Goal: Information Seeking & Learning: Learn about a topic

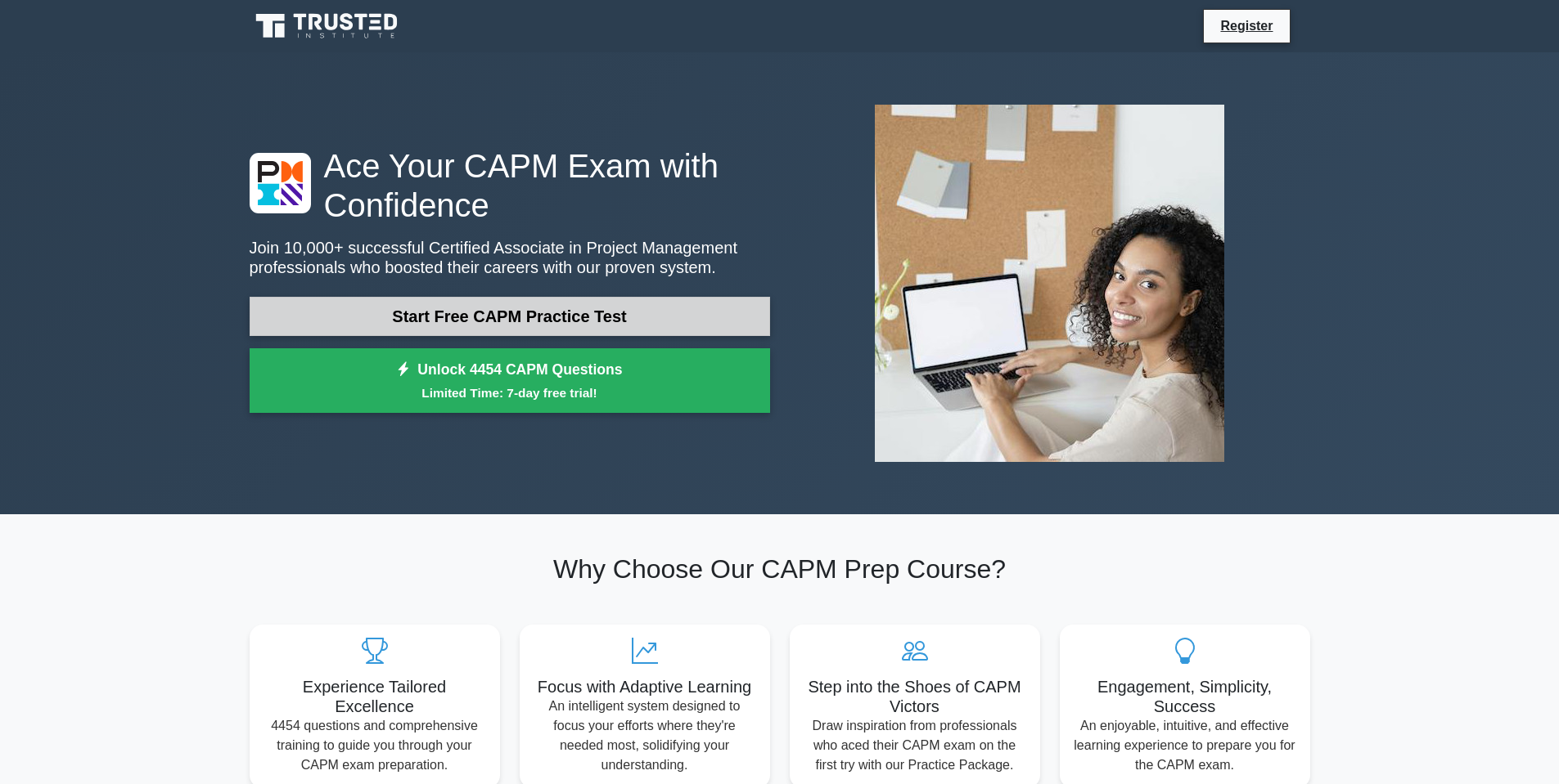
drag, startPoint x: 0, startPoint y: 0, endPoint x: 707, endPoint y: 313, distance: 773.2
click at [707, 313] on link "Start Free CAPM Practice Test" at bounding box center [509, 316] width 520 height 39
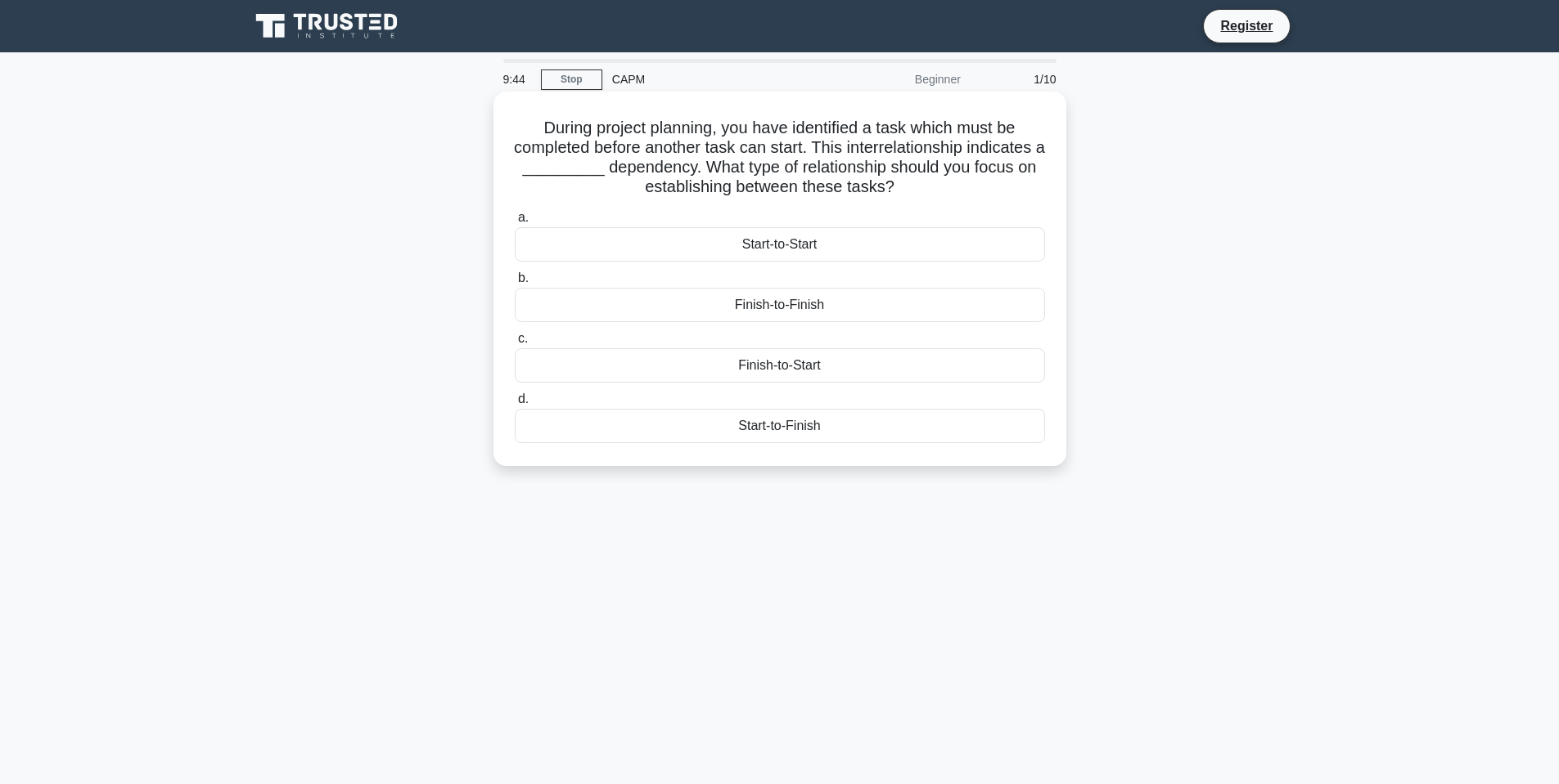
click at [800, 371] on div "Finish-to-Start" at bounding box center [780, 366] width 530 height 34
click at [515, 344] on input "c. Finish-to-Start" at bounding box center [515, 339] width 0 height 11
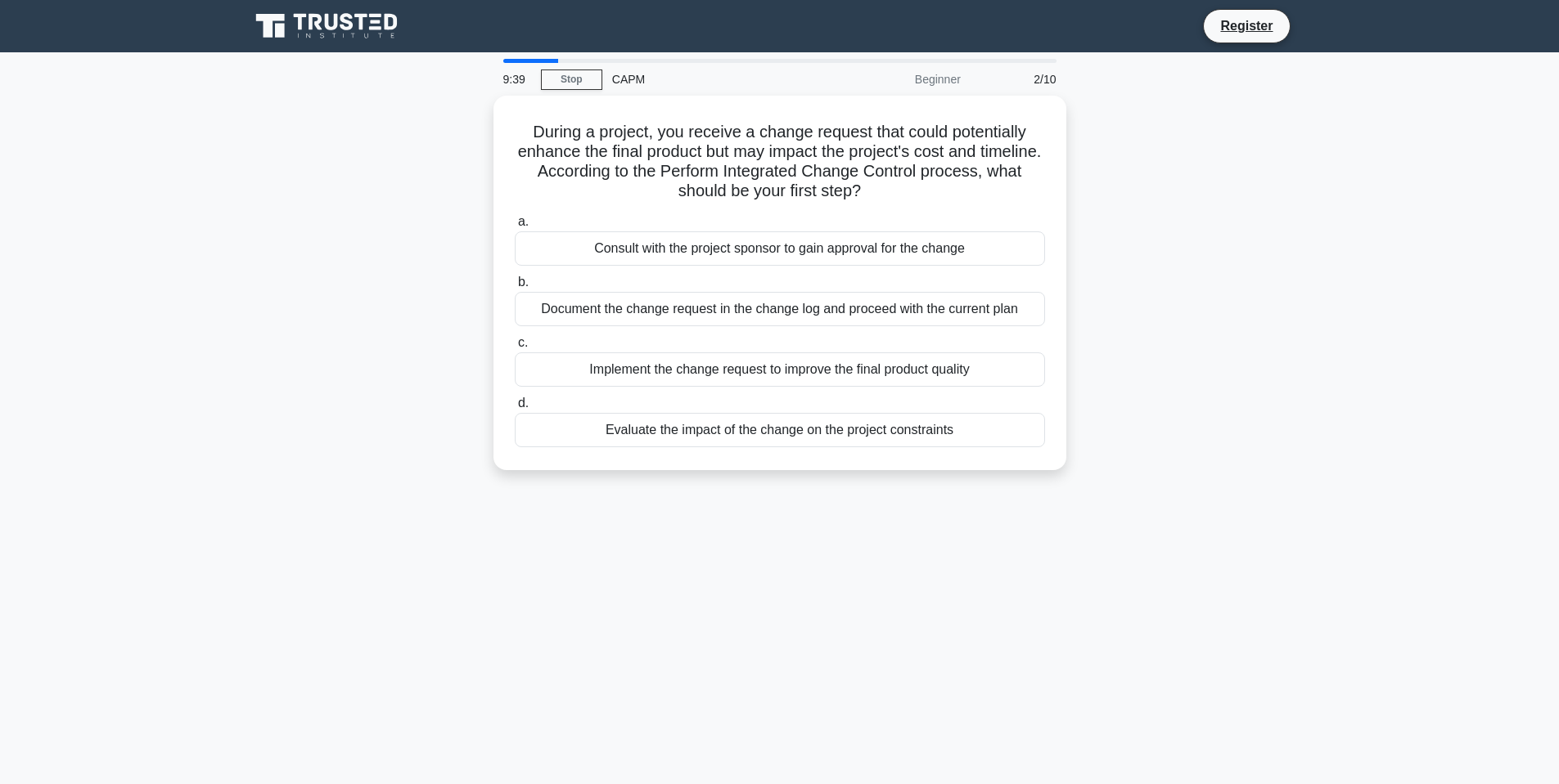
click at [926, 80] on div "Beginner" at bounding box center [899, 79] width 143 height 33
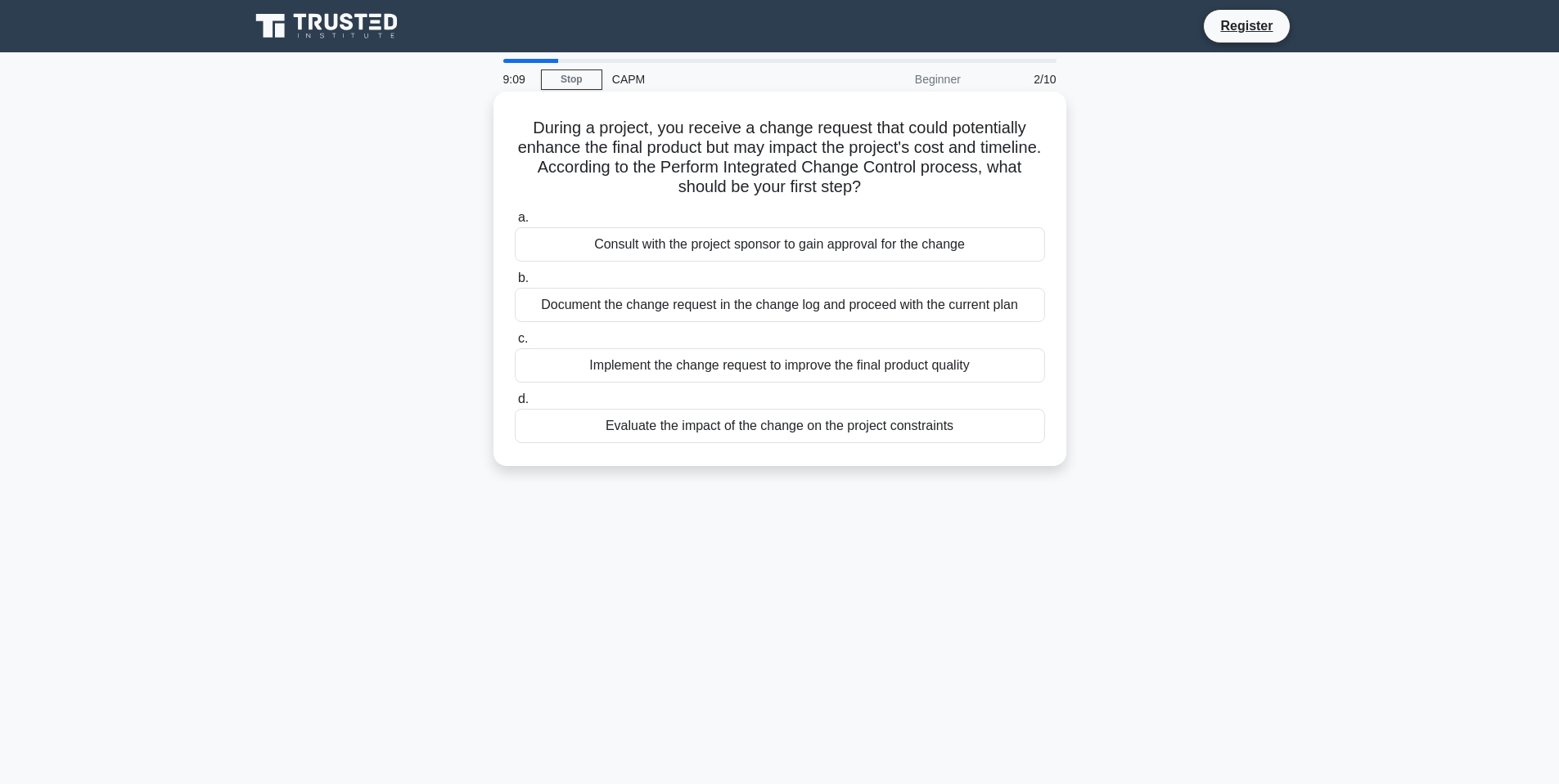
click at [928, 229] on div "Consult with the project sponsor to gain approval for the change" at bounding box center [780, 245] width 530 height 34
click at [515, 223] on input "a. Consult with the project sponsor to gain approval for the change" at bounding box center [515, 218] width 0 height 11
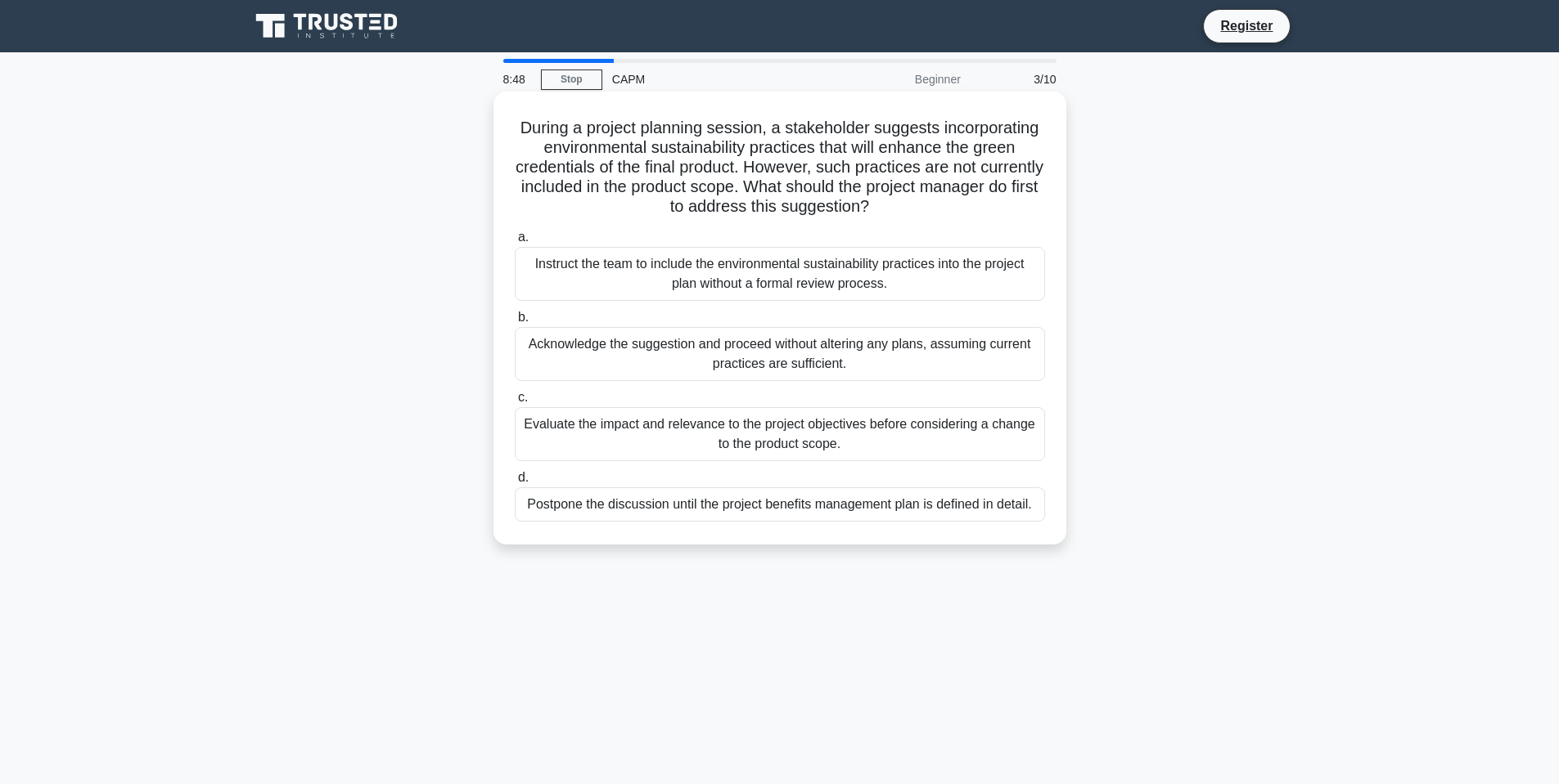
click at [918, 421] on div "Evaluate the impact and relevance to the project objectives before considering …" at bounding box center [780, 434] width 530 height 54
click at [515, 403] on input "c. Evaluate the impact and relevance to the project objectives before consideri…" at bounding box center [515, 398] width 0 height 11
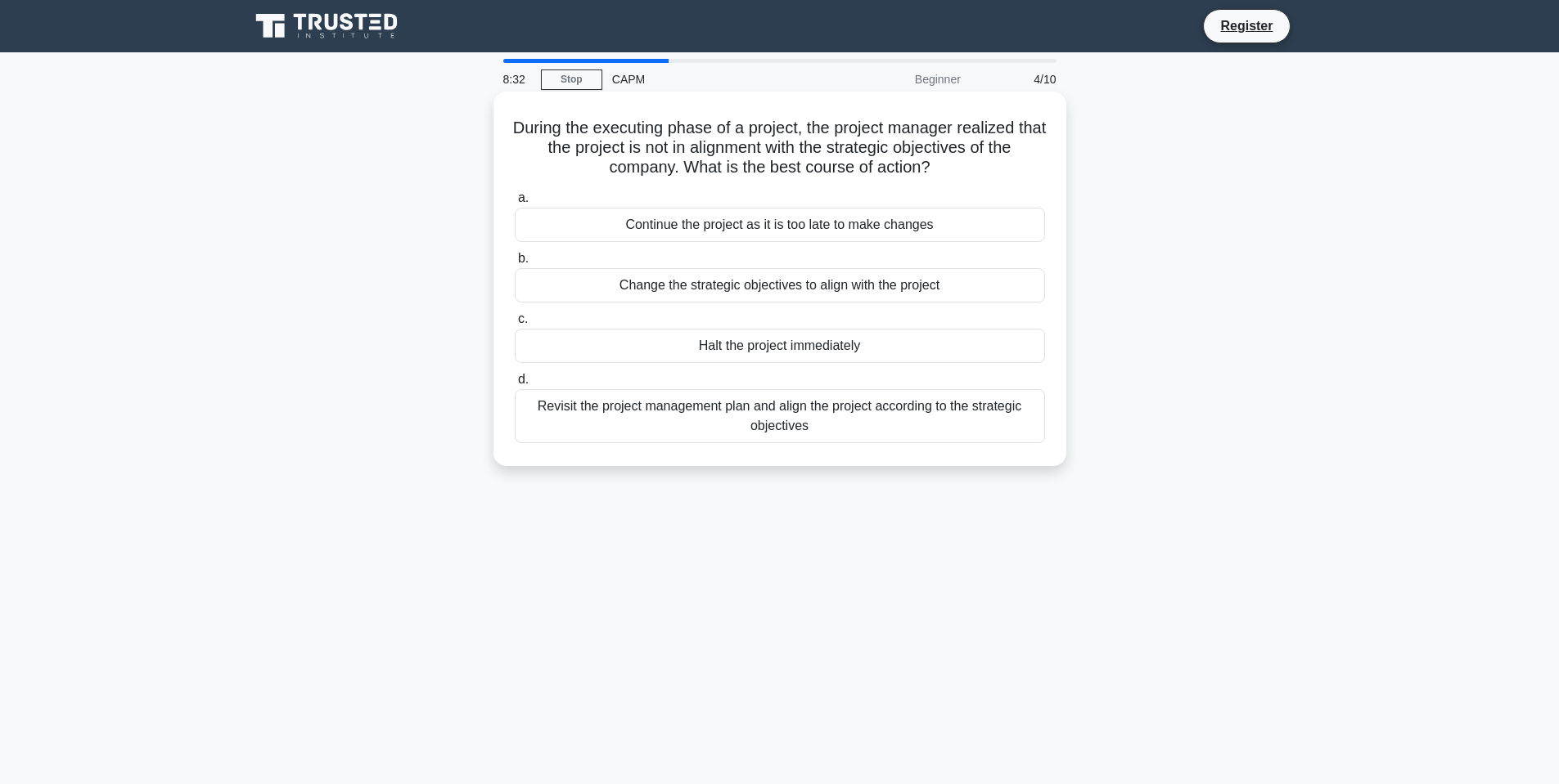
click at [793, 418] on div "Revisit the project management plan and align the project according to the stra…" at bounding box center [780, 416] width 530 height 54
click at [515, 386] on input "d. Revisit the project management plan and align the project according to the s…" at bounding box center [515, 380] width 0 height 11
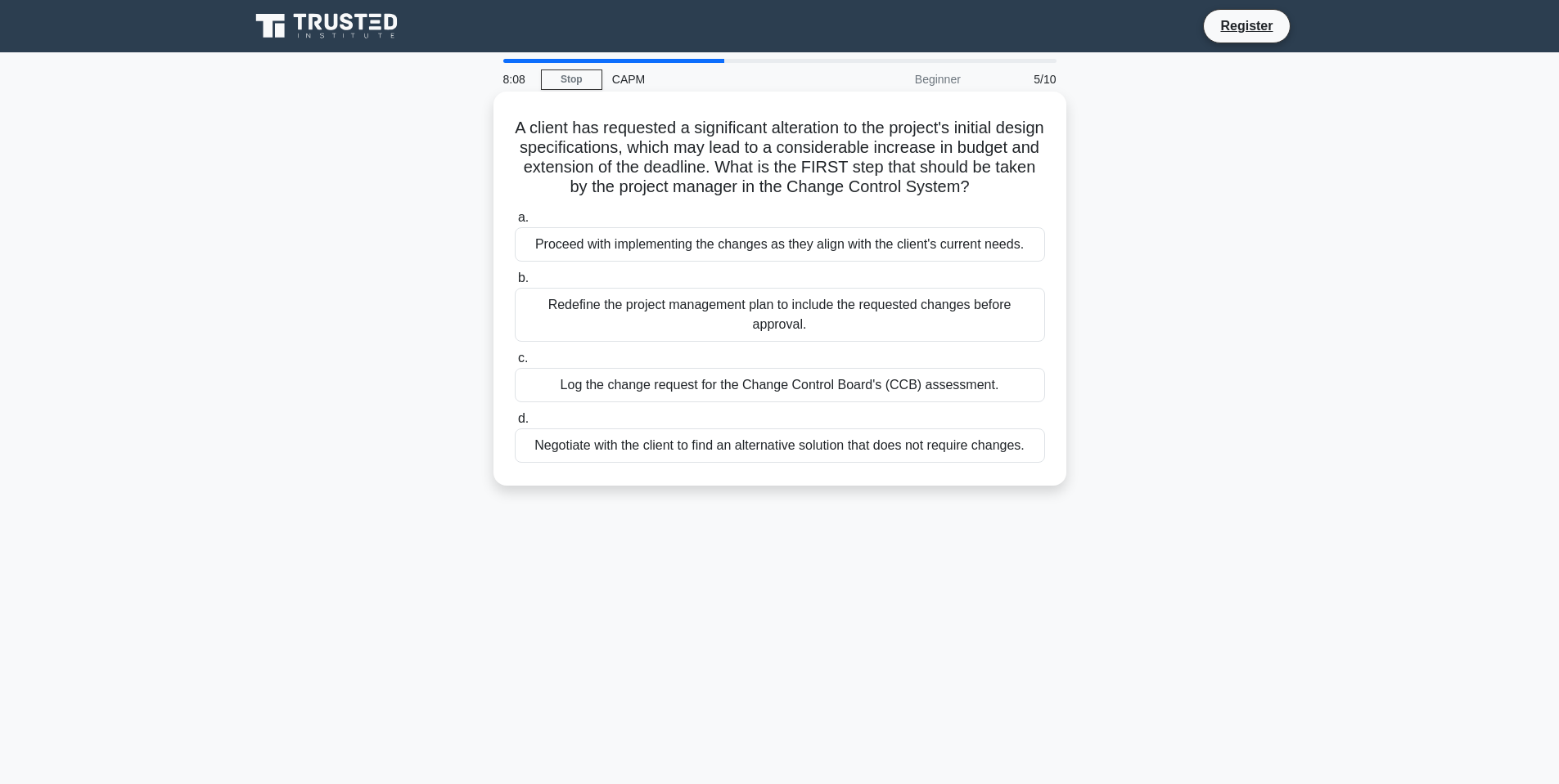
click at [779, 402] on div "Log the change request for the Change Control Board's (CCB) assessment." at bounding box center [780, 386] width 530 height 34
click at [515, 364] on input "c. Log the change request for the Change Control Board's (CCB) assessment." at bounding box center [515, 358] width 0 height 11
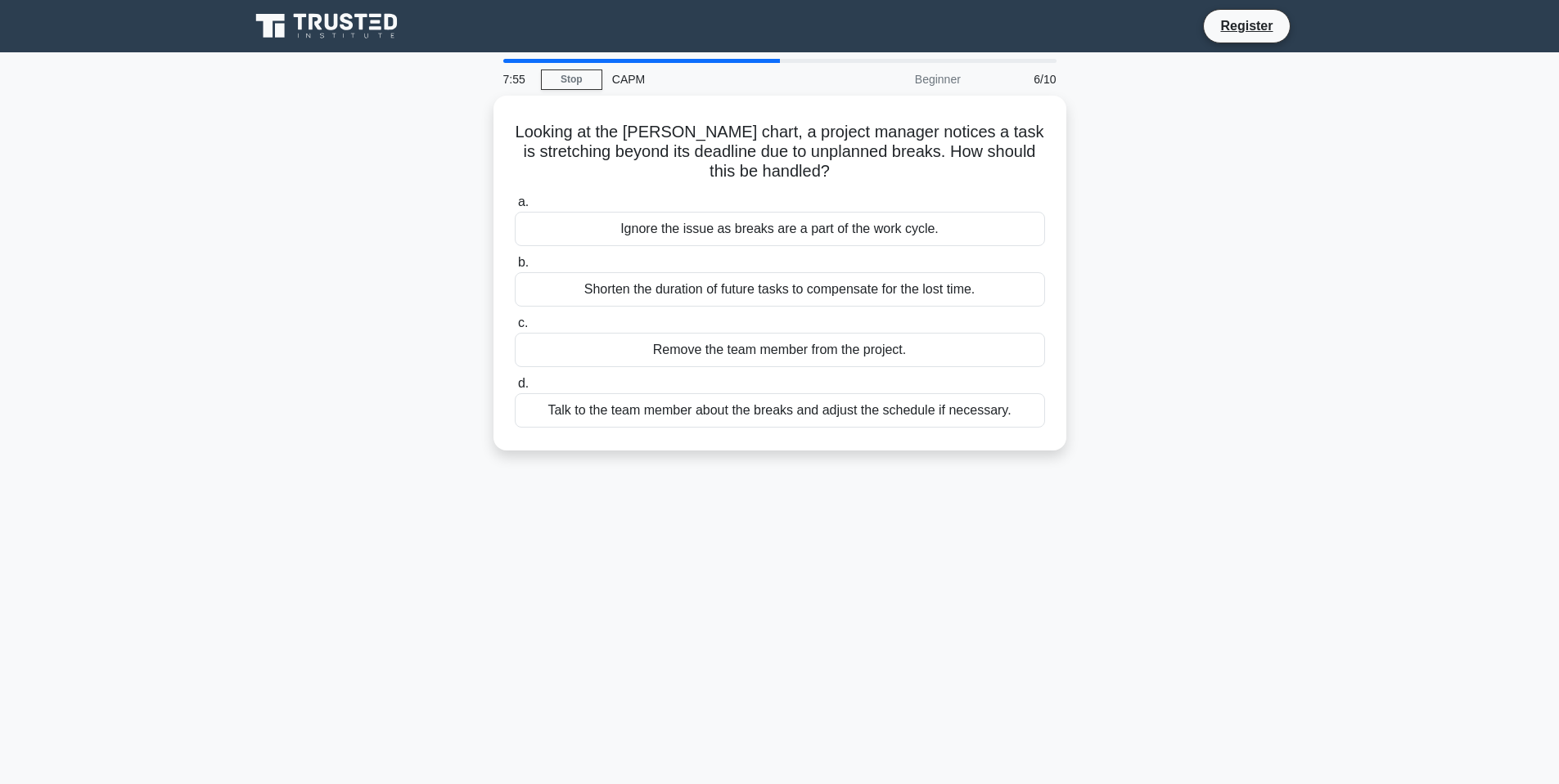
click at [779, 417] on div "Talk to the team member about the breaks and adjust the schedule if necessary." at bounding box center [780, 411] width 530 height 34
click at [515, 389] on input "d. Talk to the team member about the breaks and adjust the schedule if necessar…" at bounding box center [515, 384] width 0 height 11
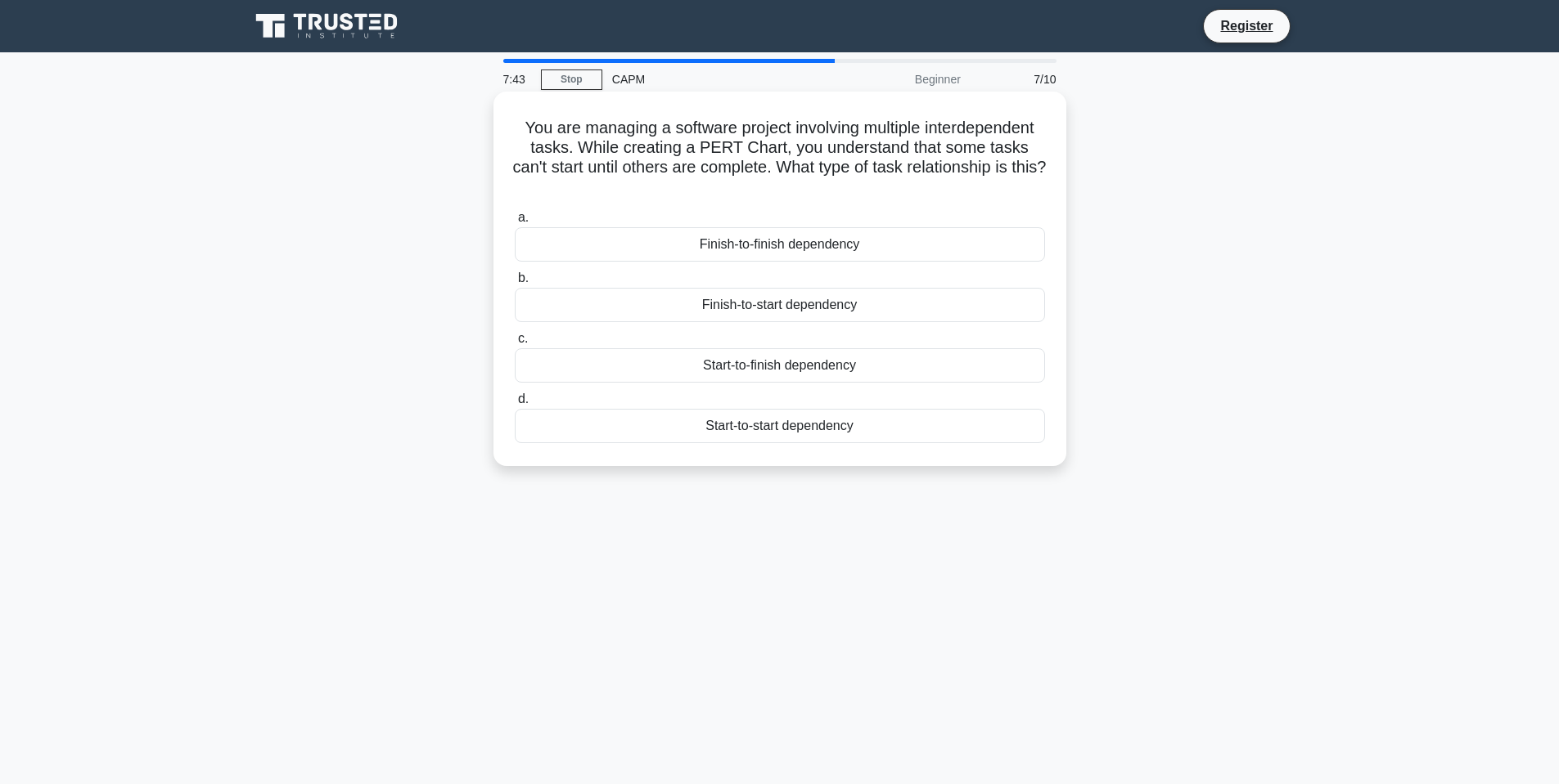
click at [800, 313] on div "Finish-to-start dependency" at bounding box center [780, 305] width 530 height 34
click at [515, 284] on input "b. Finish-to-start dependency" at bounding box center [515, 279] width 0 height 11
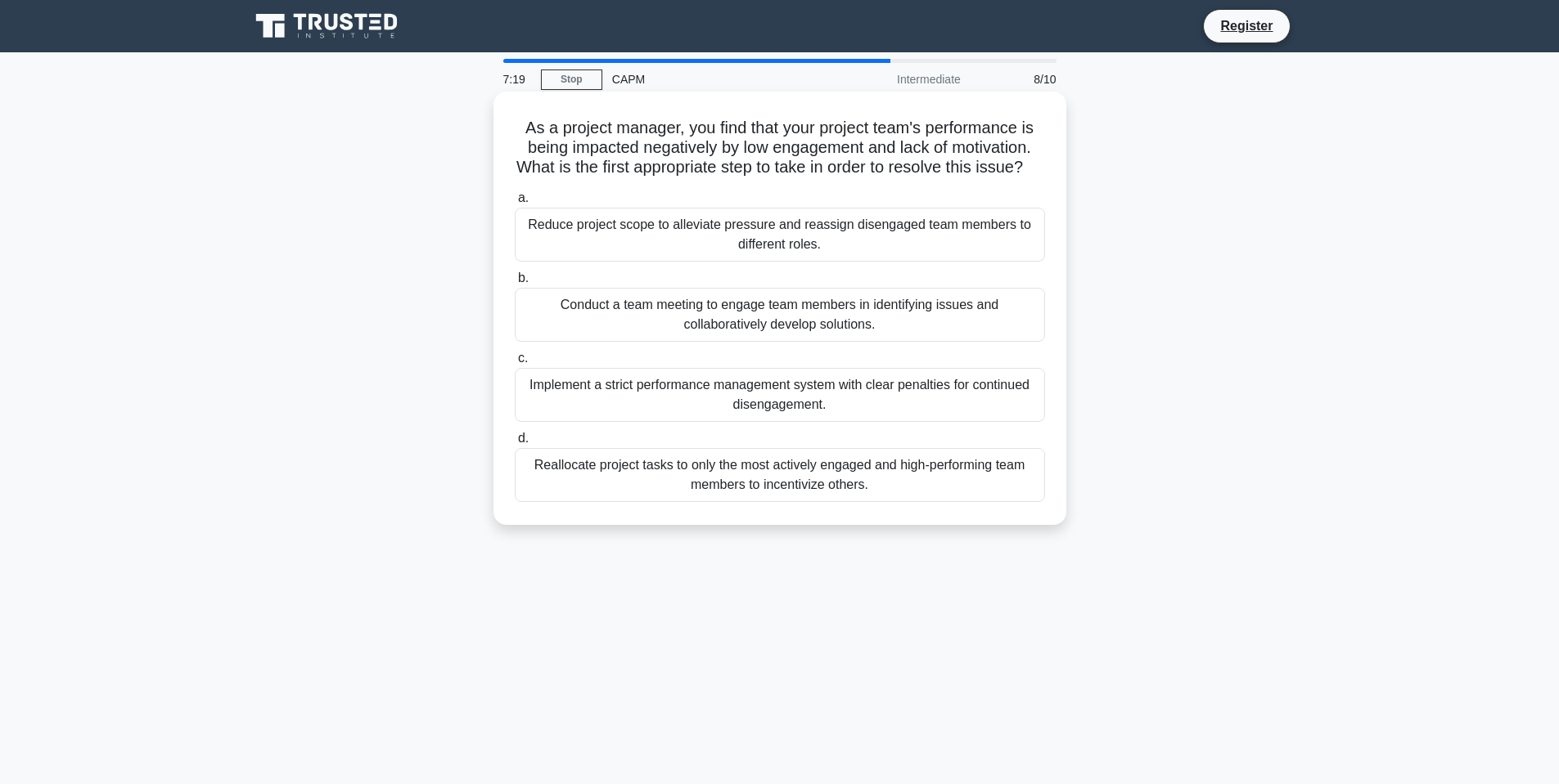
click at [783, 342] on div "Conduct a team meeting to engage team members in identifying issues and collabo…" at bounding box center [780, 314] width 530 height 54
click at [515, 284] on input "b. Conduct a team meeting to engage team members in identifying issues and coll…" at bounding box center [515, 279] width 0 height 11
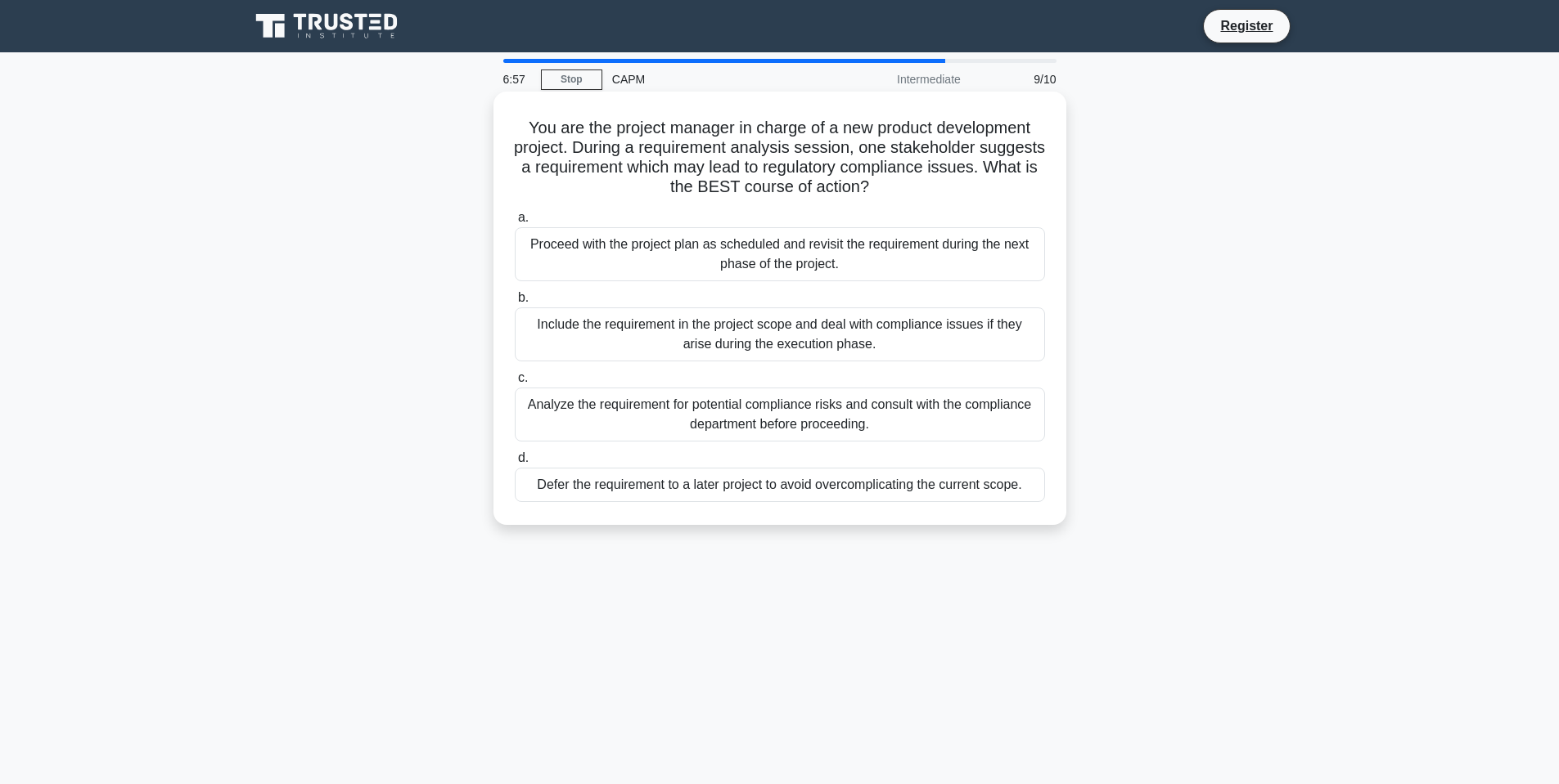
click at [769, 404] on div "Analyze the requirement for potential compliance risks and consult with the com…" at bounding box center [780, 414] width 530 height 54
click at [515, 384] on input "c. Analyze the requirement for potential compliance risks and consult with the …" at bounding box center [515, 378] width 0 height 11
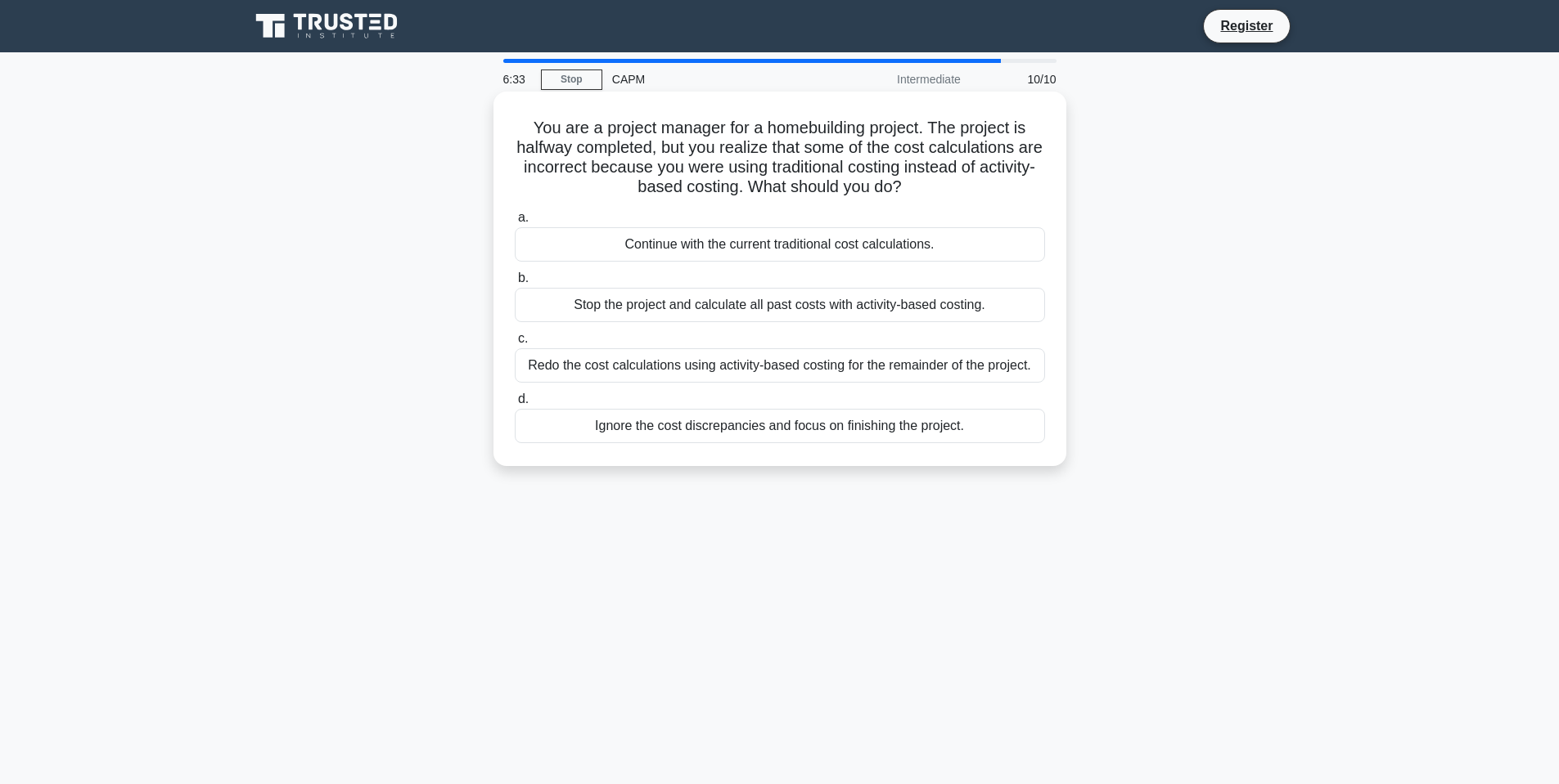
click at [775, 308] on div "Stop the project and calculate all past costs with activity-based costing." at bounding box center [780, 305] width 530 height 34
click at [515, 284] on input "b. Stop the project and calculate all past costs with activity-based costing." at bounding box center [515, 279] width 0 height 11
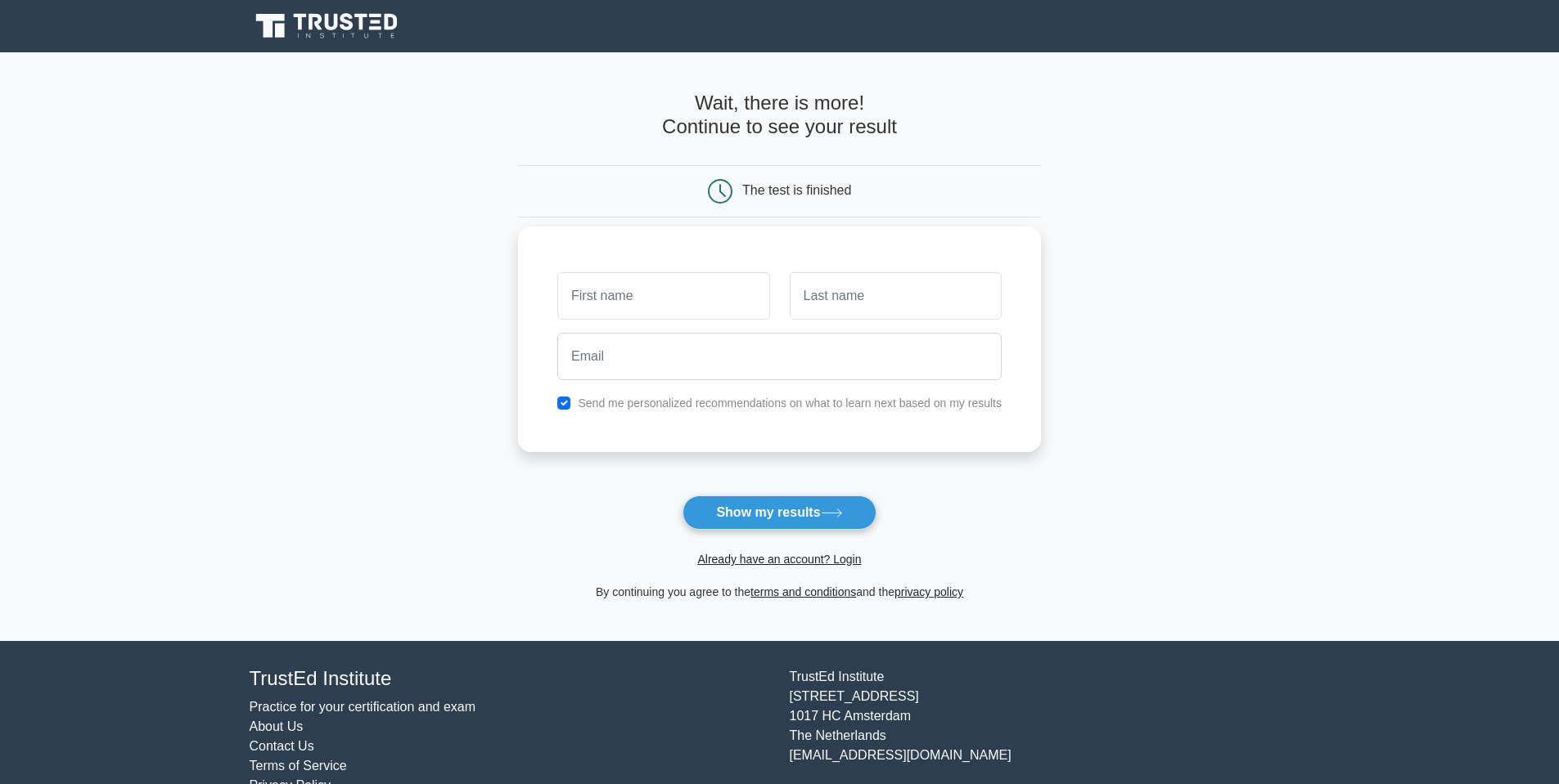
click at [573, 401] on div "Send me personalized recommendations on what to learn next based on my results" at bounding box center [779, 404] width 464 height 20
click at [562, 402] on input "checkbox" at bounding box center [564, 403] width 13 height 13
checkbox input "false"
click at [667, 313] on input "text" at bounding box center [663, 296] width 212 height 47
type input "Jevan"
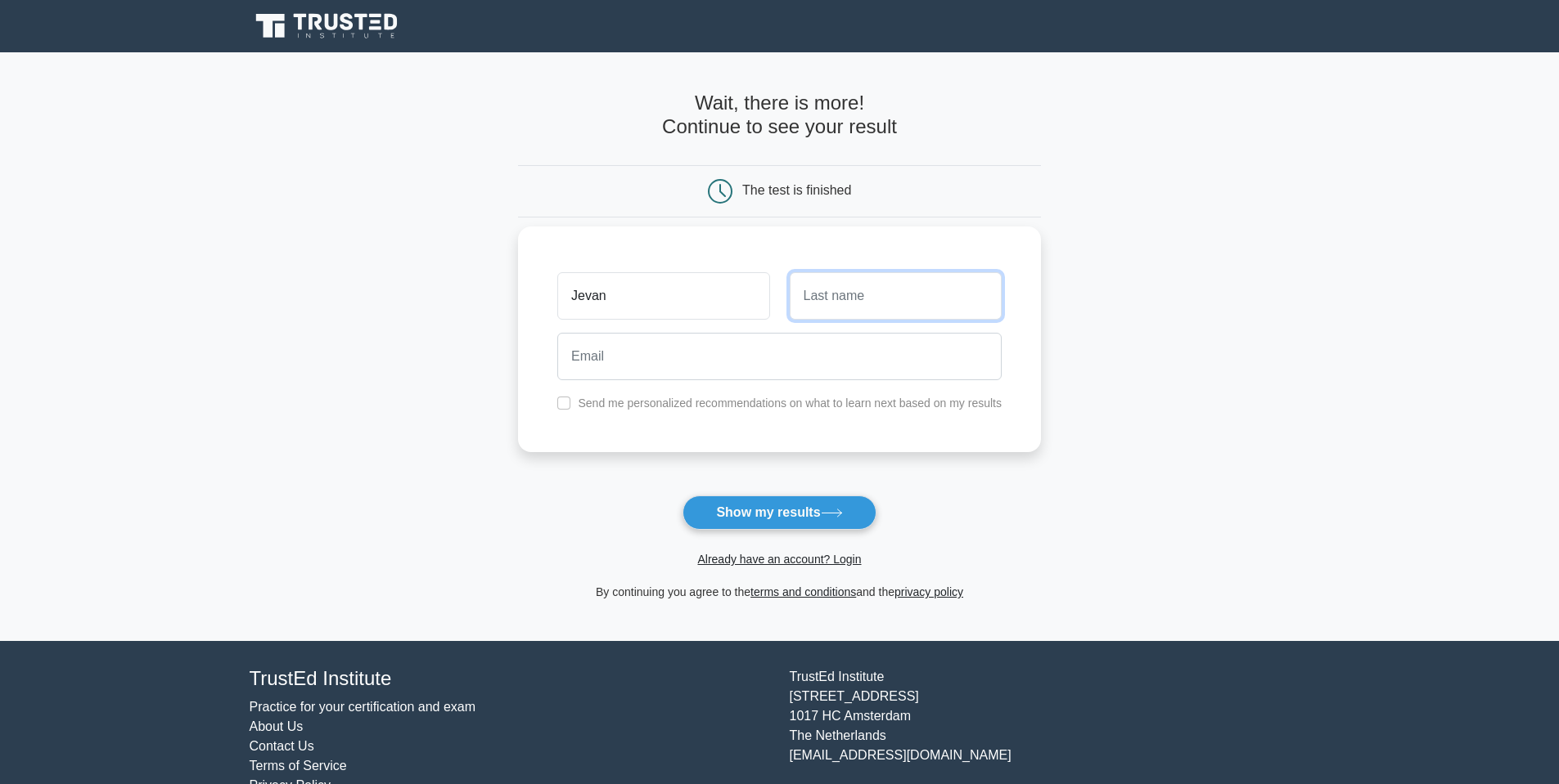
drag, startPoint x: 807, startPoint y: 304, endPoint x: 830, endPoint y: 305, distance: 23.0
click at [807, 304] on input "text" at bounding box center [895, 296] width 212 height 47
type input "Wirjamihardja"
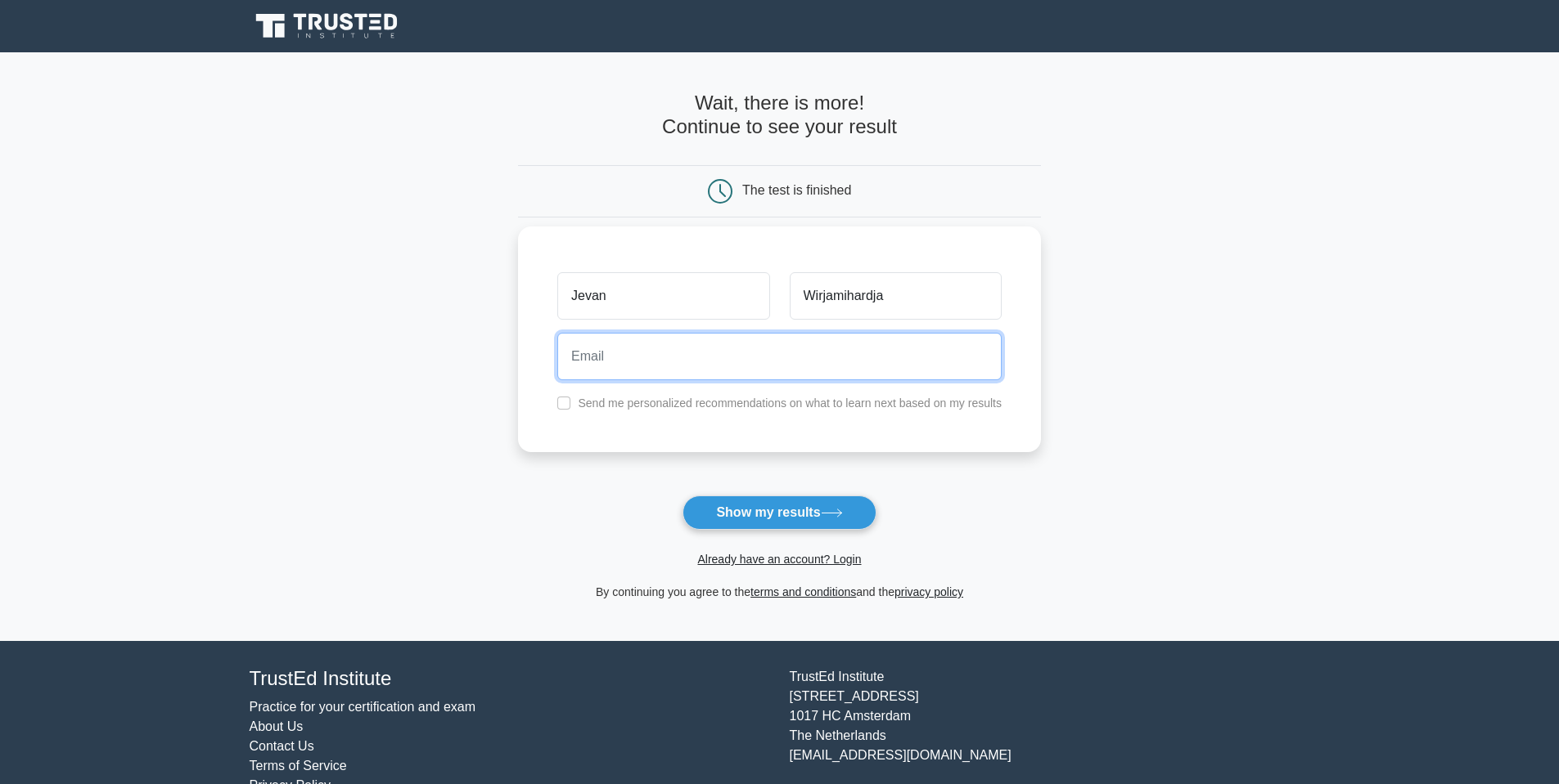
click at [789, 357] on input "email" at bounding box center [779, 357] width 444 height 47
type input "jevanwirjamihardja@gmail.com"
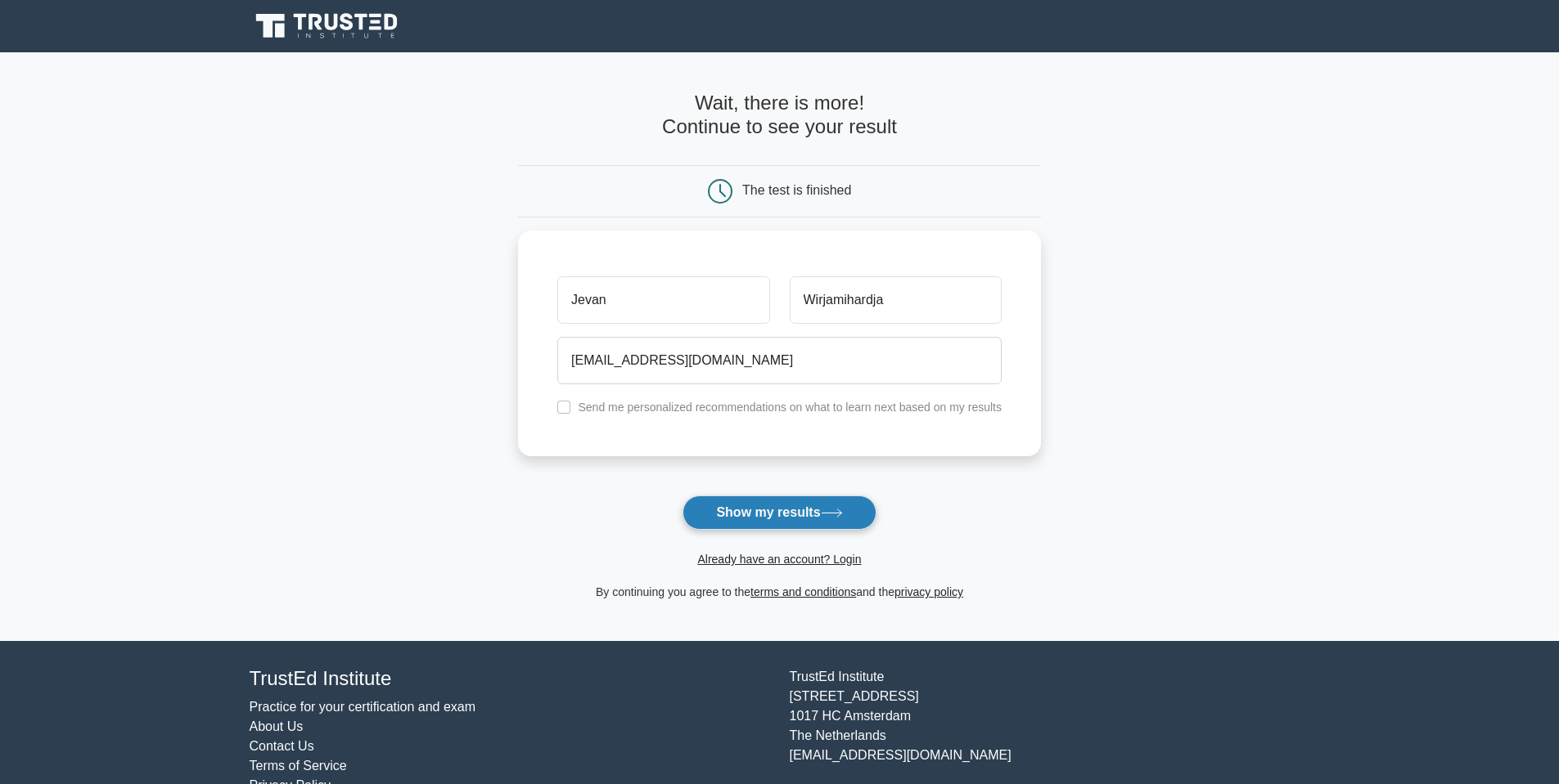
click at [785, 501] on button "Show my results" at bounding box center [779, 513] width 193 height 34
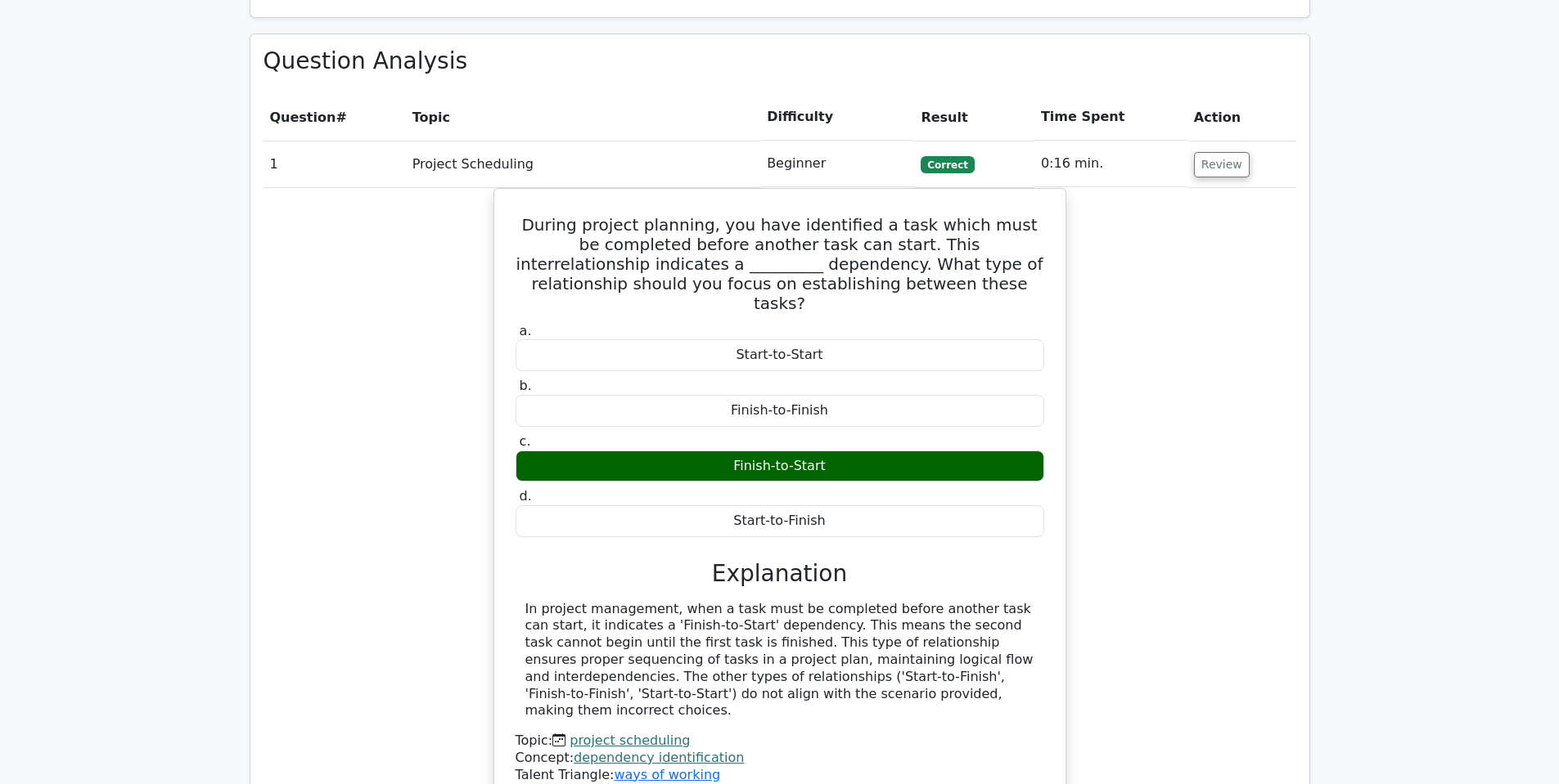
scroll to position [1636, 0]
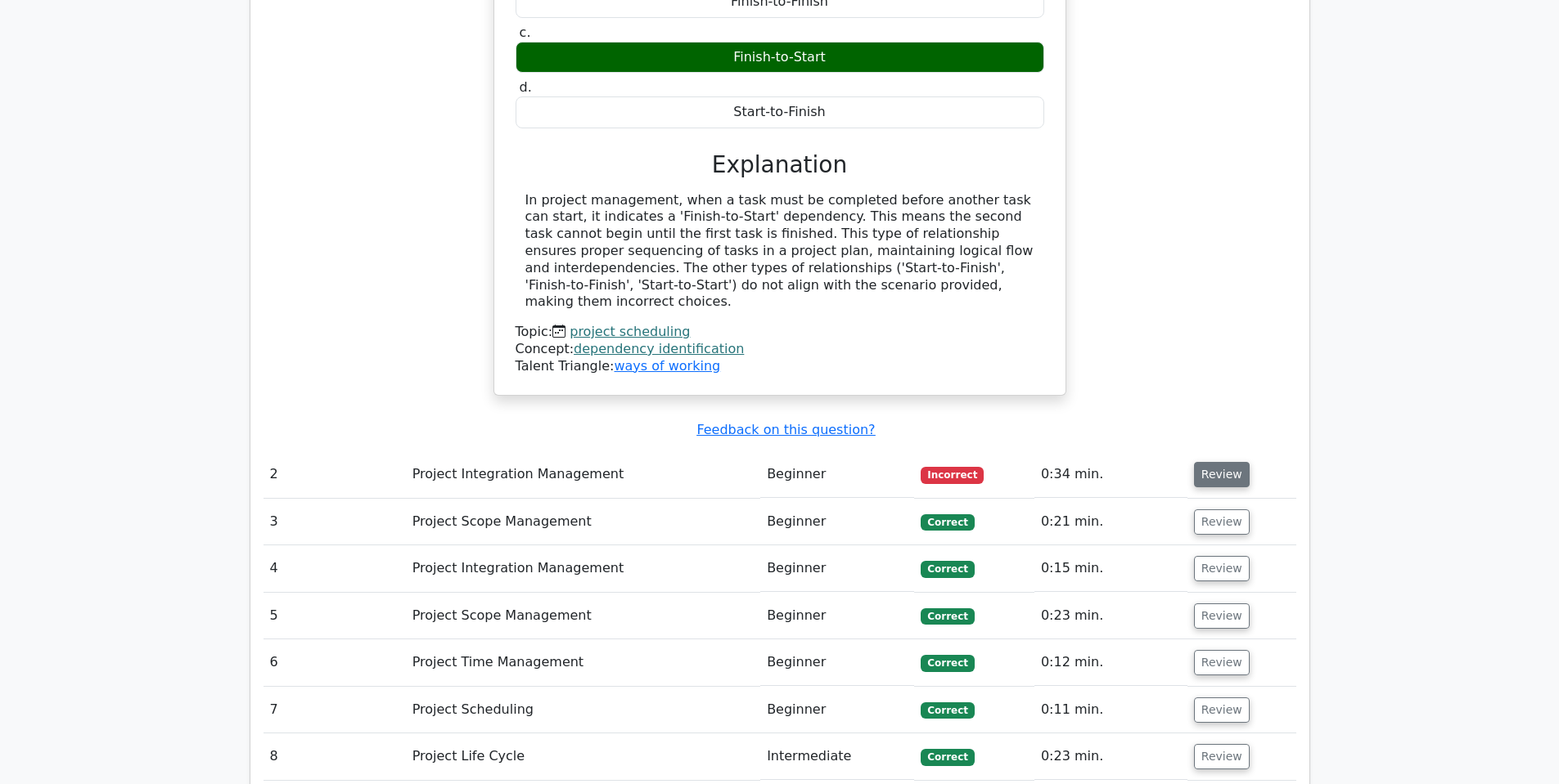
click at [1208, 462] on button "Review" at bounding box center [1221, 475] width 55 height 25
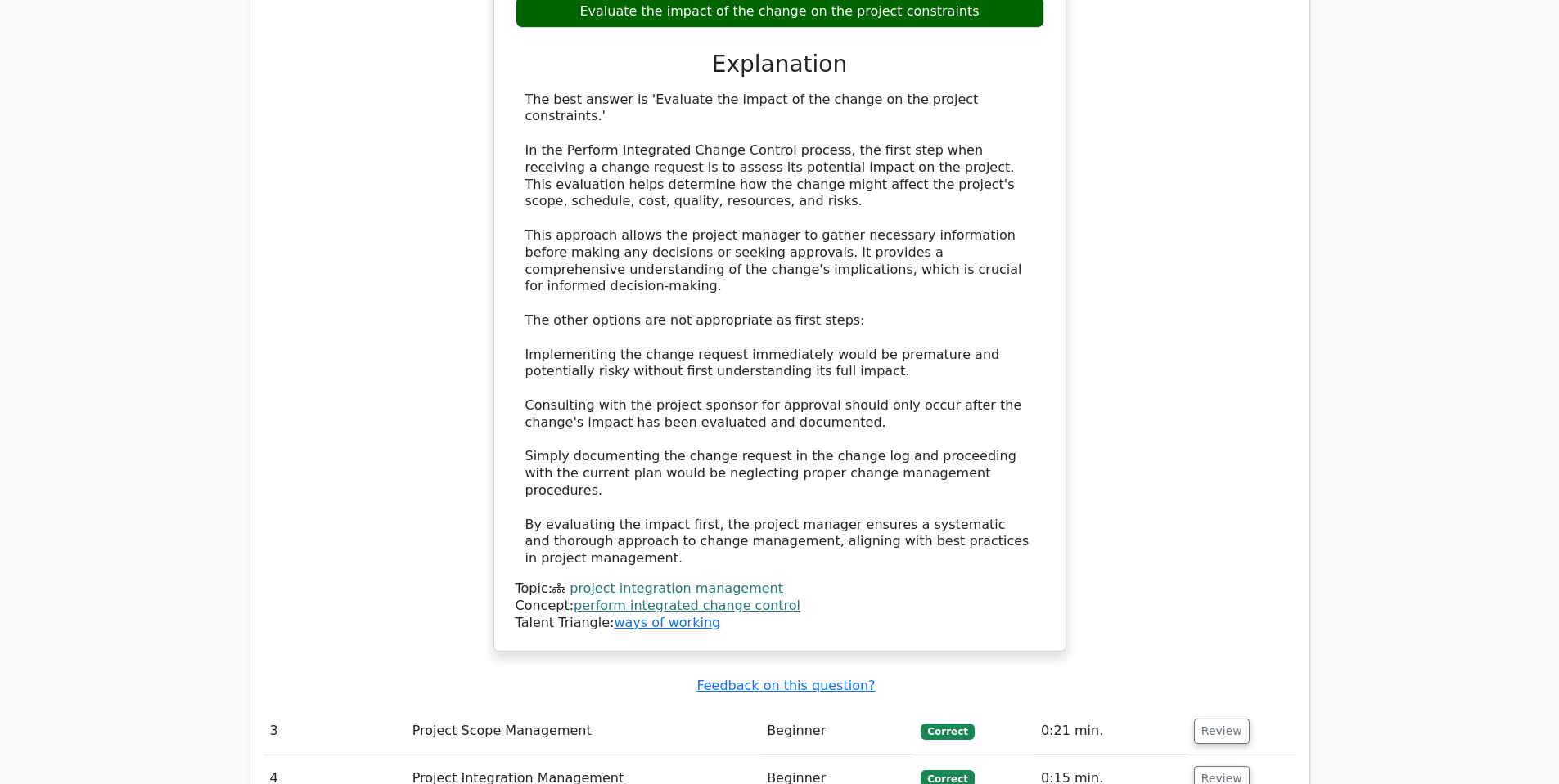
scroll to position [2863, 0]
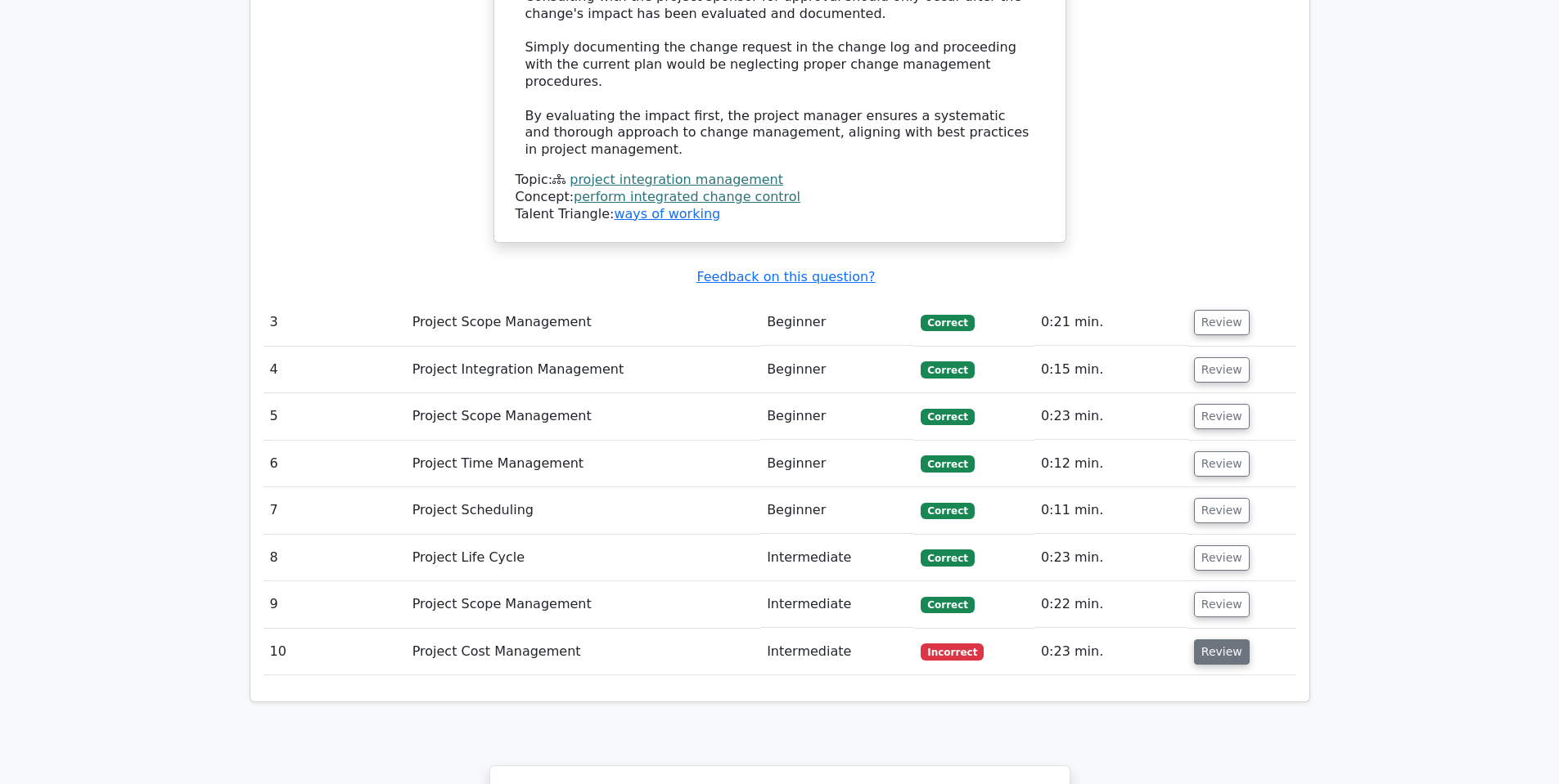
click at [1214, 640] on button "Review" at bounding box center [1221, 652] width 55 height 25
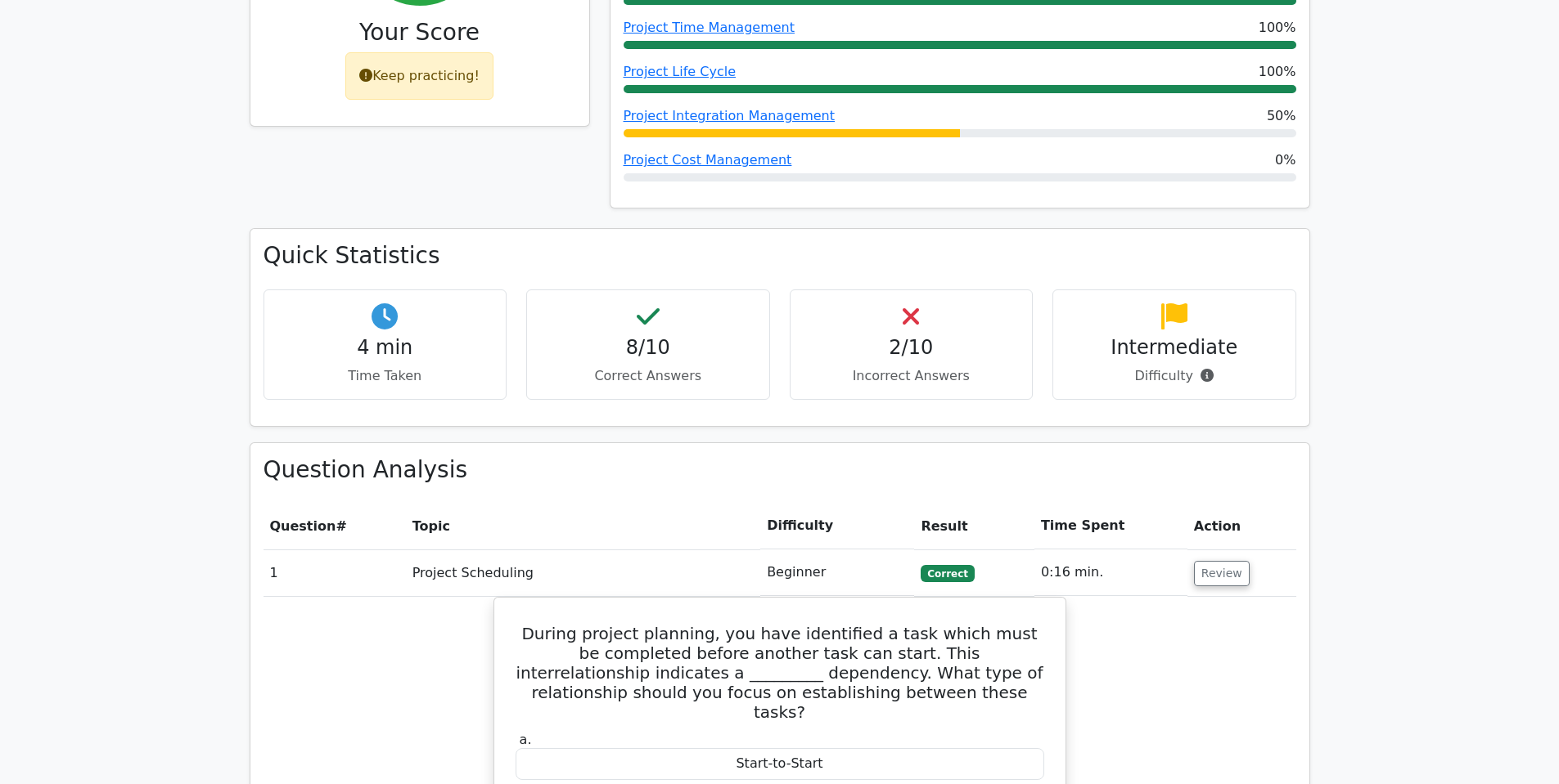
scroll to position [0, 0]
